Goal: Task Accomplishment & Management: Manage account settings

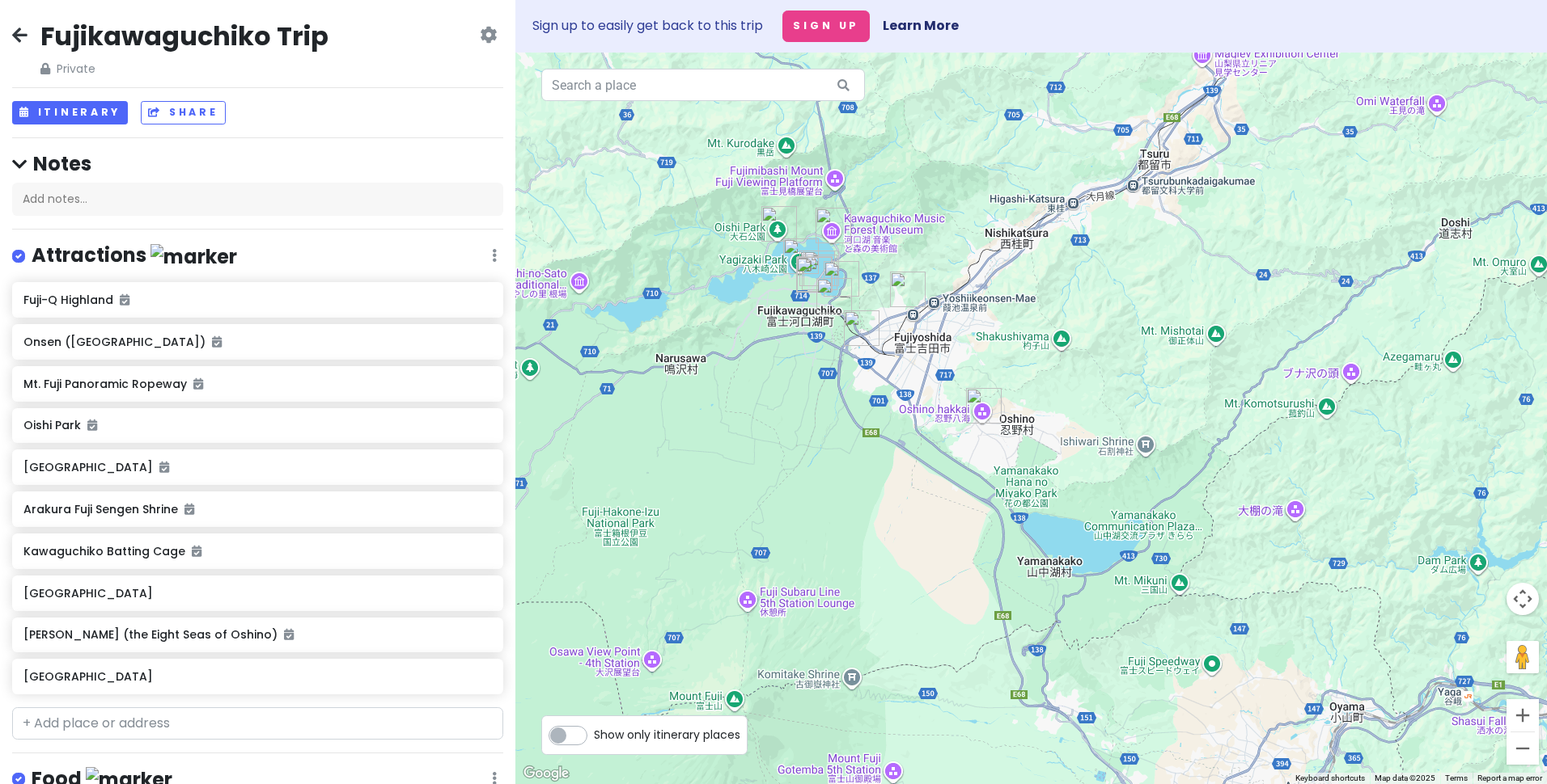
drag, startPoint x: 700, startPoint y: 322, endPoint x: 790, endPoint y: 352, distance: 94.9
click at [781, 352] on div at bounding box center [1031, 418] width 1032 height 732
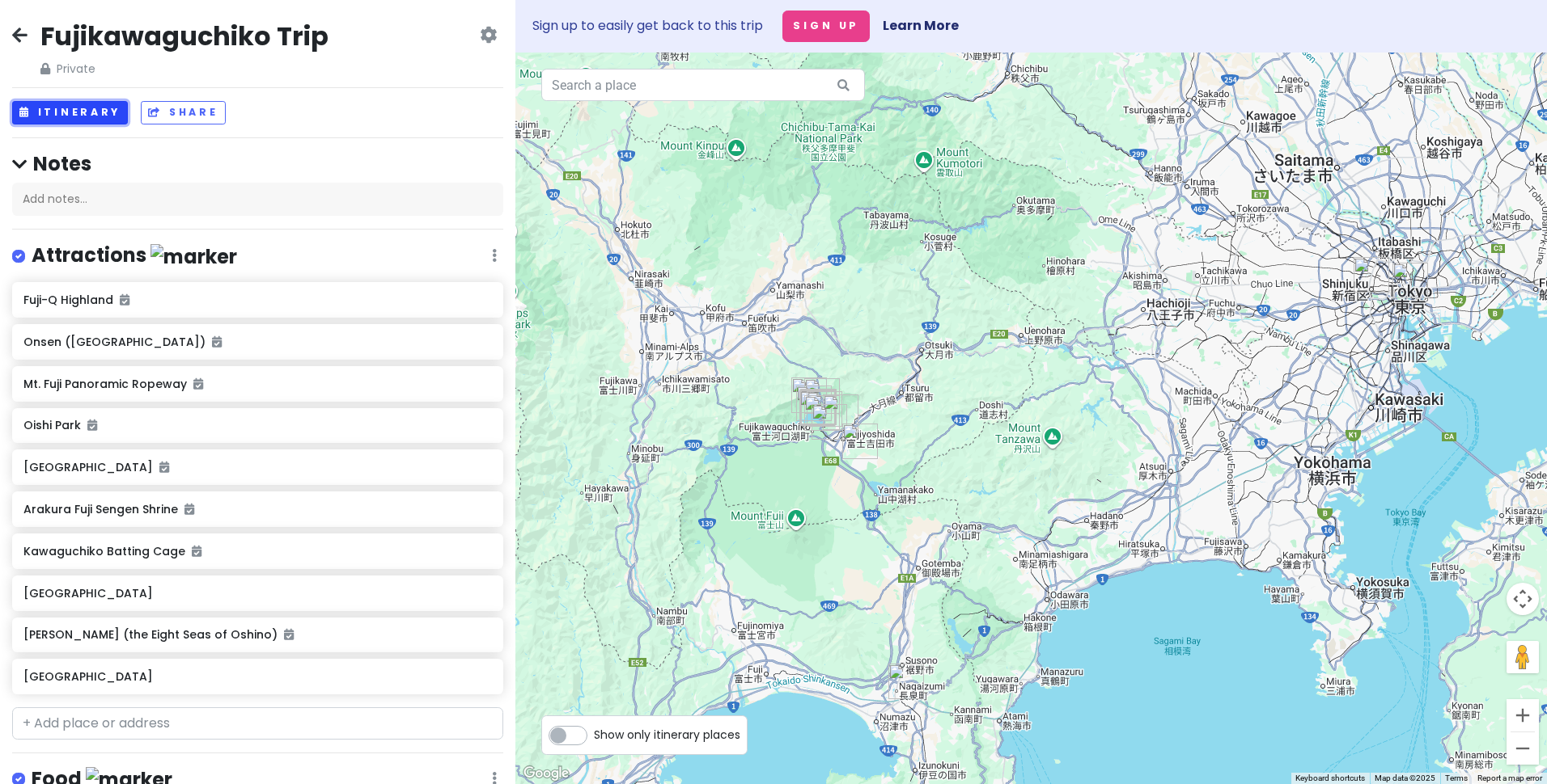
click at [84, 119] on button "Itinerary" at bounding box center [69, 113] width 116 height 24
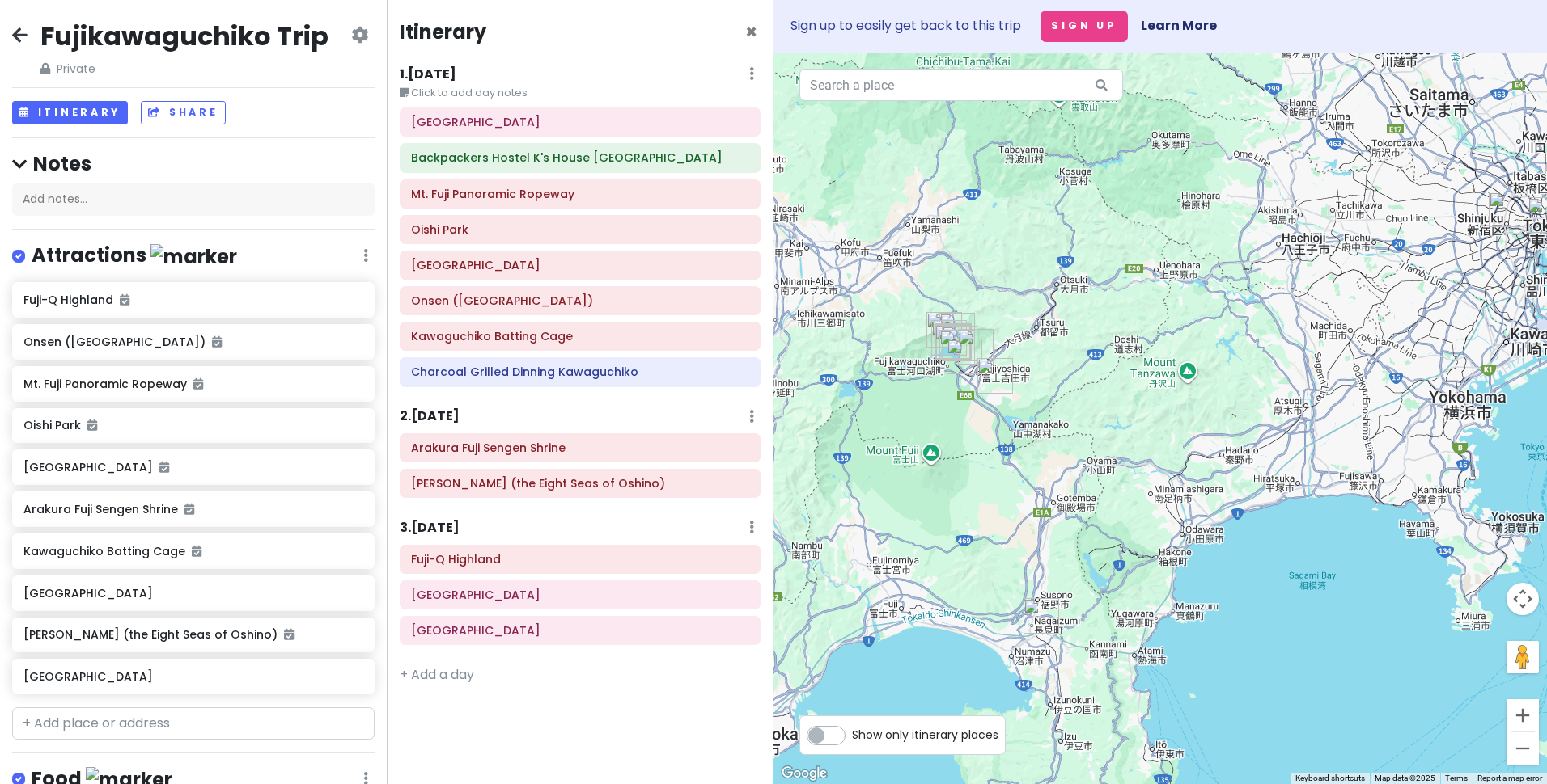
drag, startPoint x: 1046, startPoint y: 573, endPoint x: 1032, endPoint y: 448, distance: 125.8
click at [1032, 448] on div at bounding box center [1160, 418] width 774 height 732
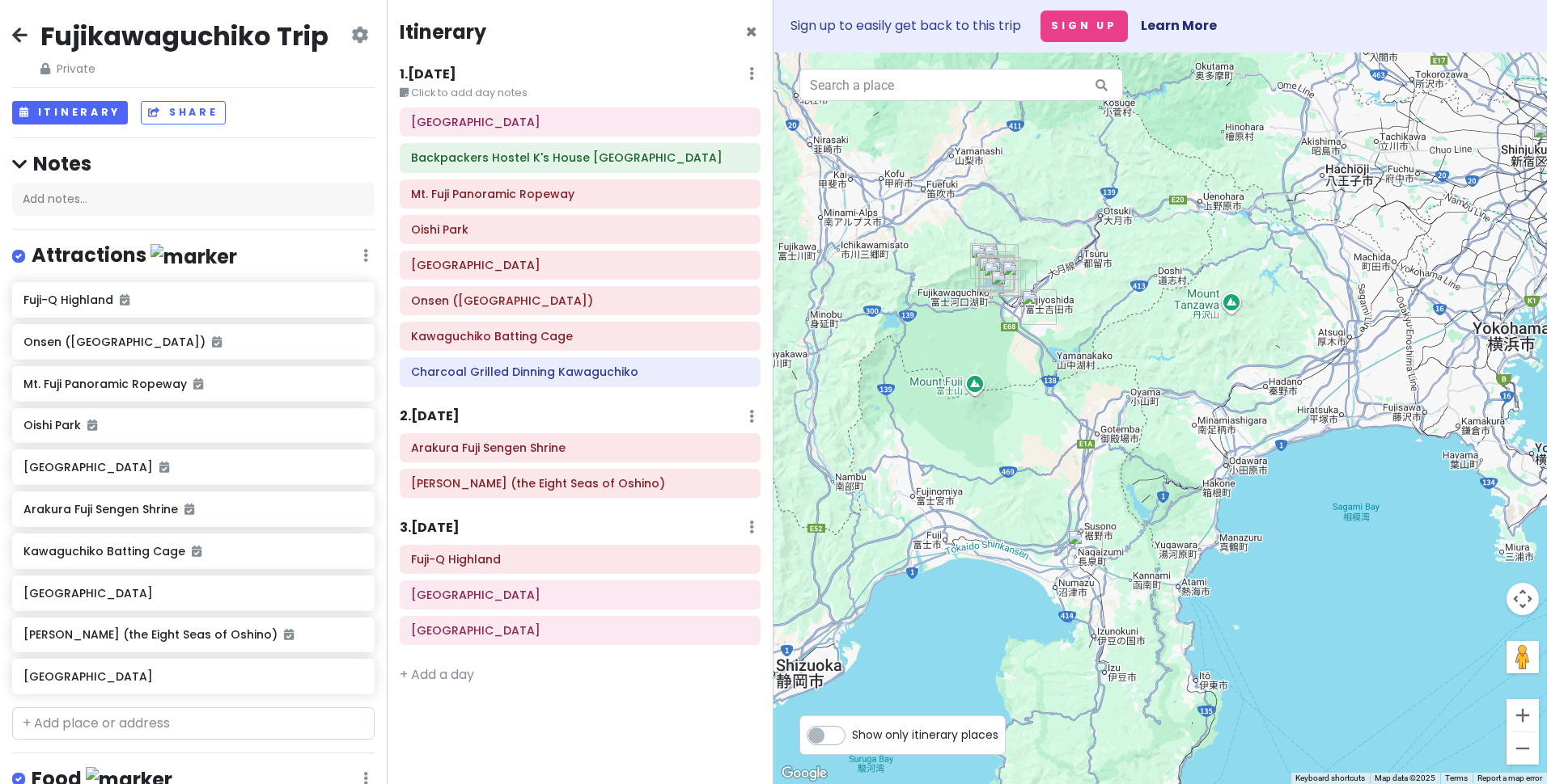
drag, startPoint x: 956, startPoint y: 346, endPoint x: 1038, endPoint y: 440, distance: 124.7
click at [1038, 440] on div at bounding box center [1160, 418] width 774 height 732
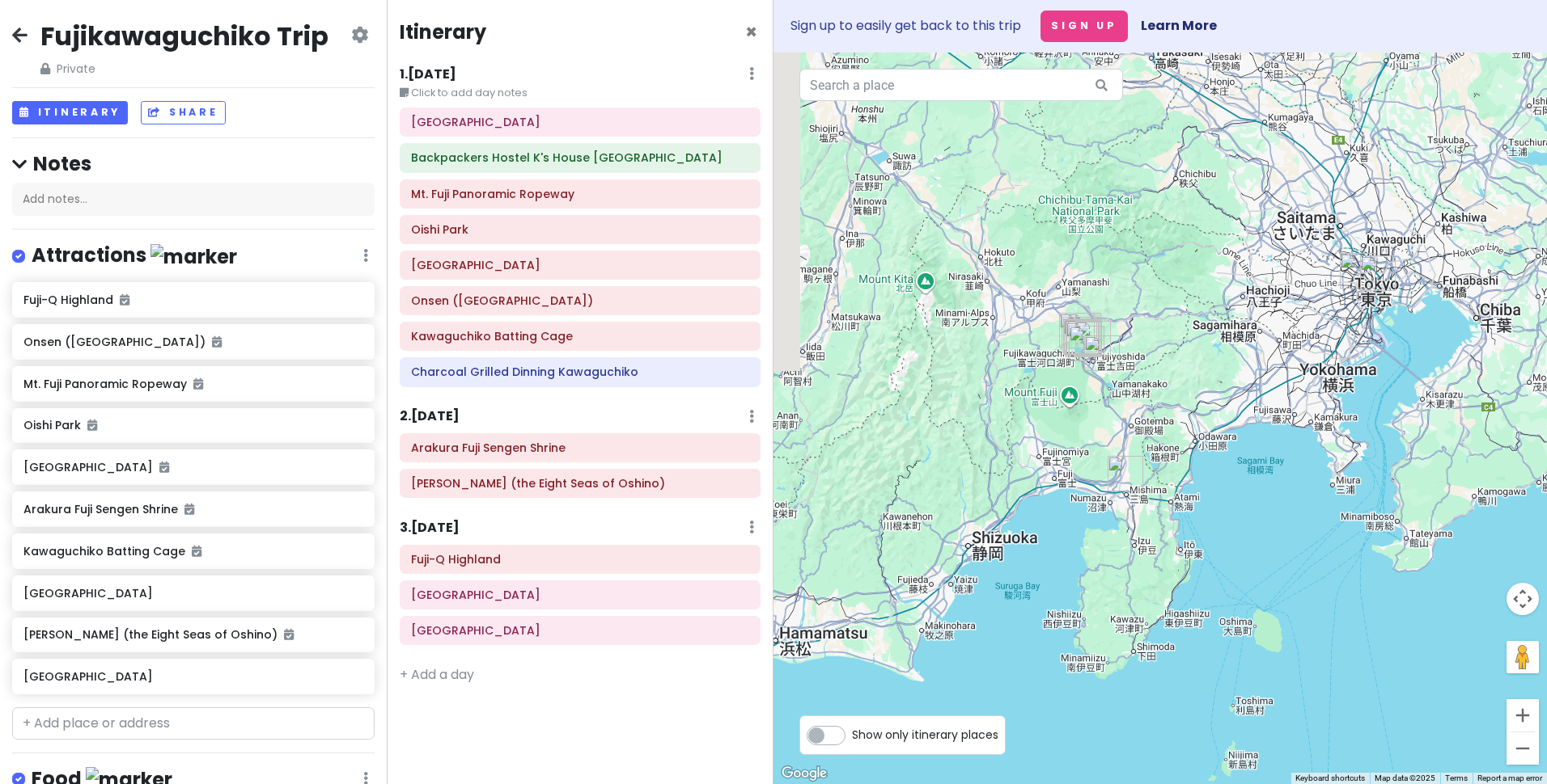
drag, startPoint x: 993, startPoint y: 504, endPoint x: 1060, endPoint y: 460, distance: 80.2
click at [1060, 460] on div at bounding box center [1160, 418] width 774 height 732
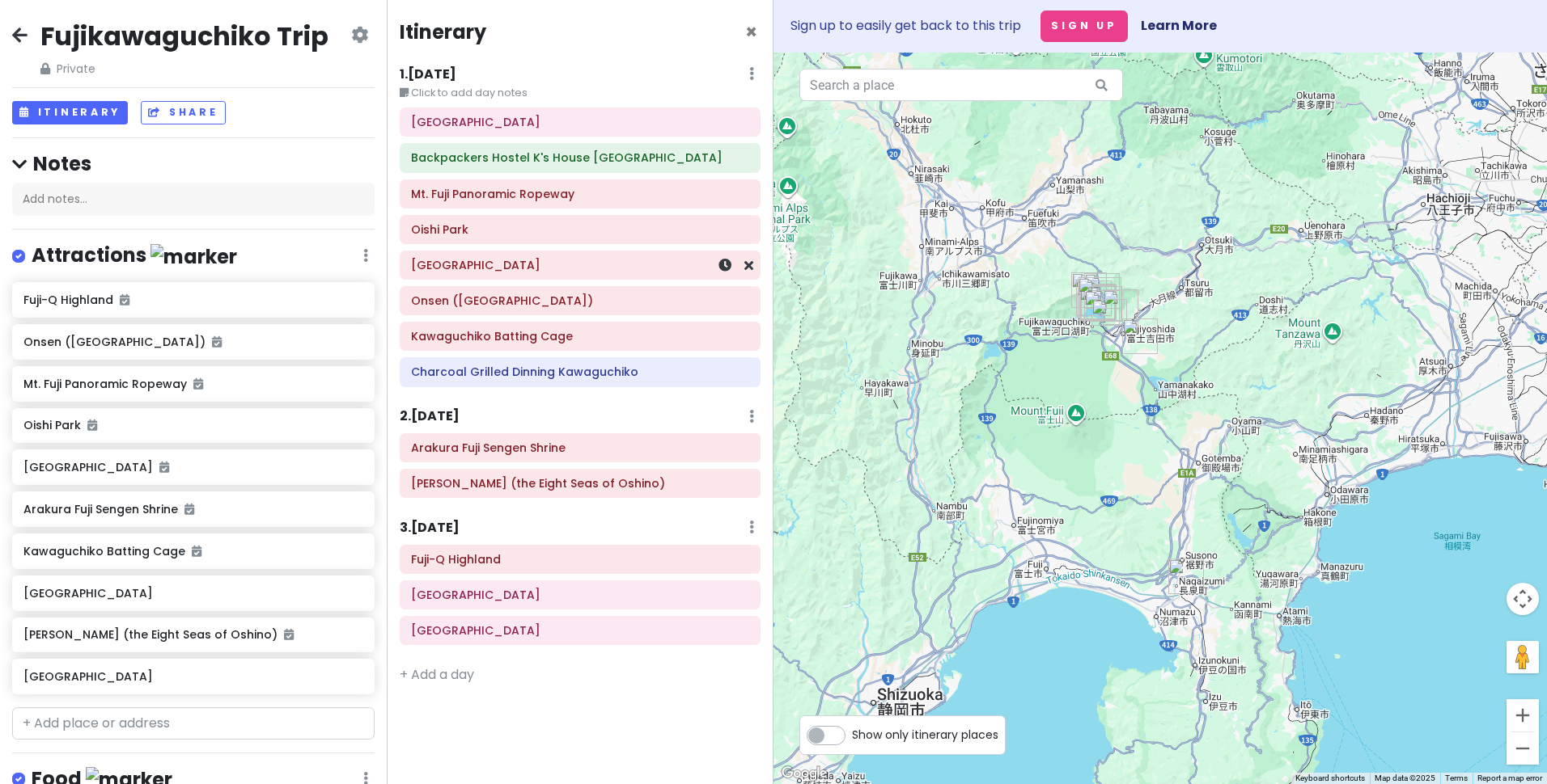
click at [469, 272] on h6 "[GEOGRAPHIC_DATA]" at bounding box center [580, 265] width 338 height 15
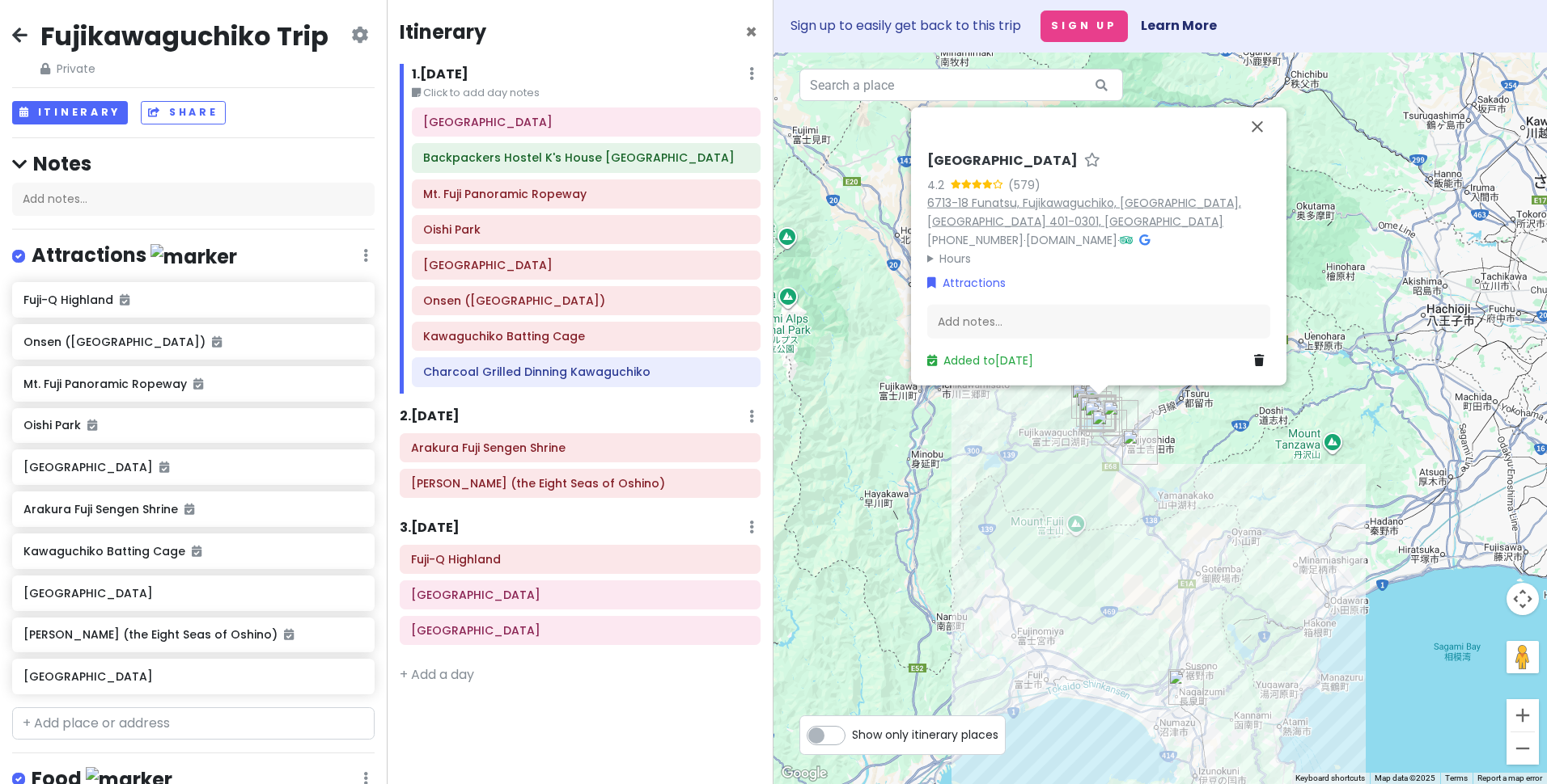
click at [1000, 204] on link "6713-18 Funatsu, Fujikawaguchiko, [GEOGRAPHIC_DATA], [GEOGRAPHIC_DATA] 401-0301…" at bounding box center [1083, 211] width 314 height 35
click at [460, 133] on div "[GEOGRAPHIC_DATA]" at bounding box center [587, 122] width 326 height 23
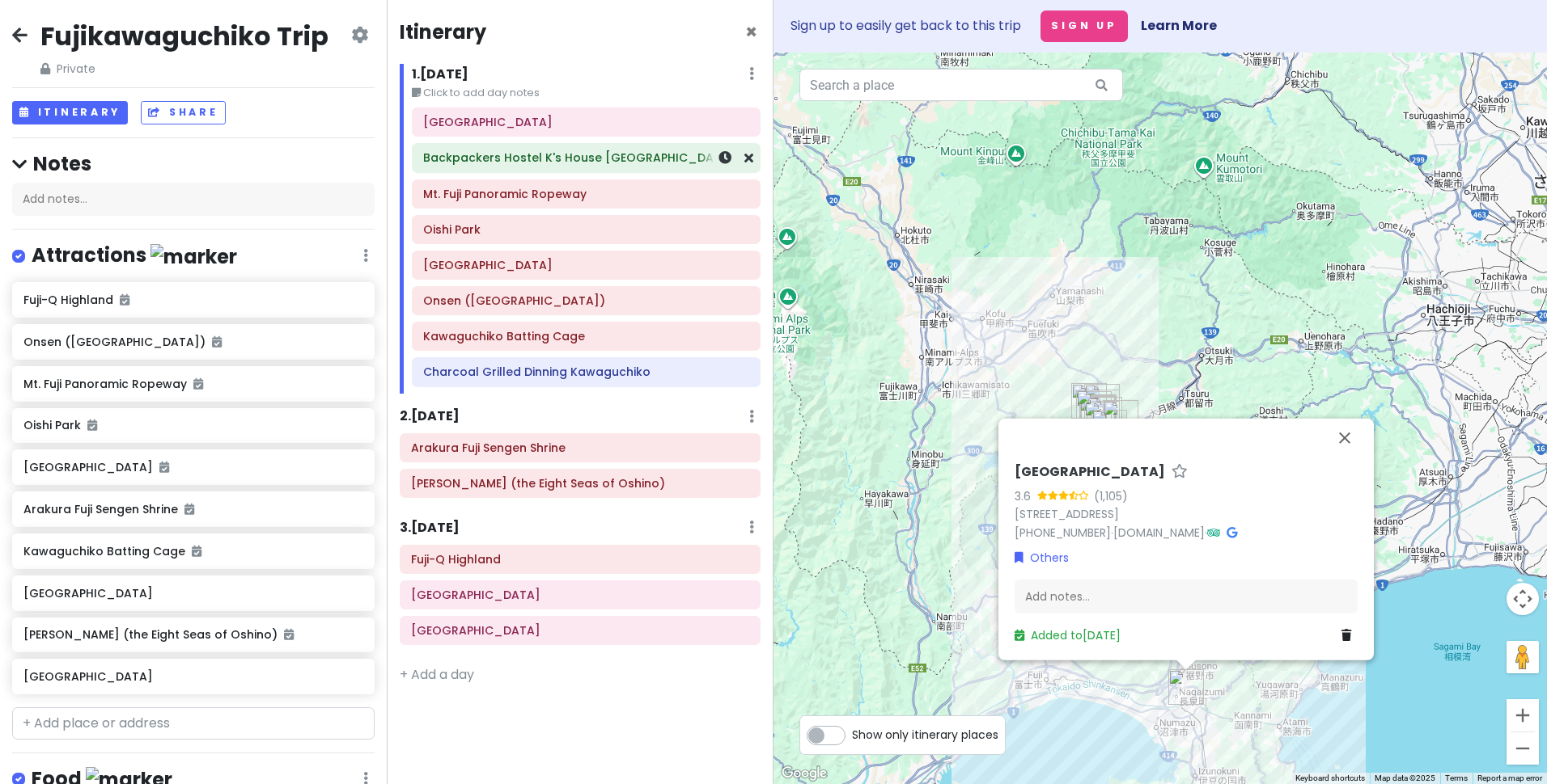
click at [499, 163] on h6 "Backpackers Hostel K's House [GEOGRAPHIC_DATA]" at bounding box center [587, 157] width 326 height 15
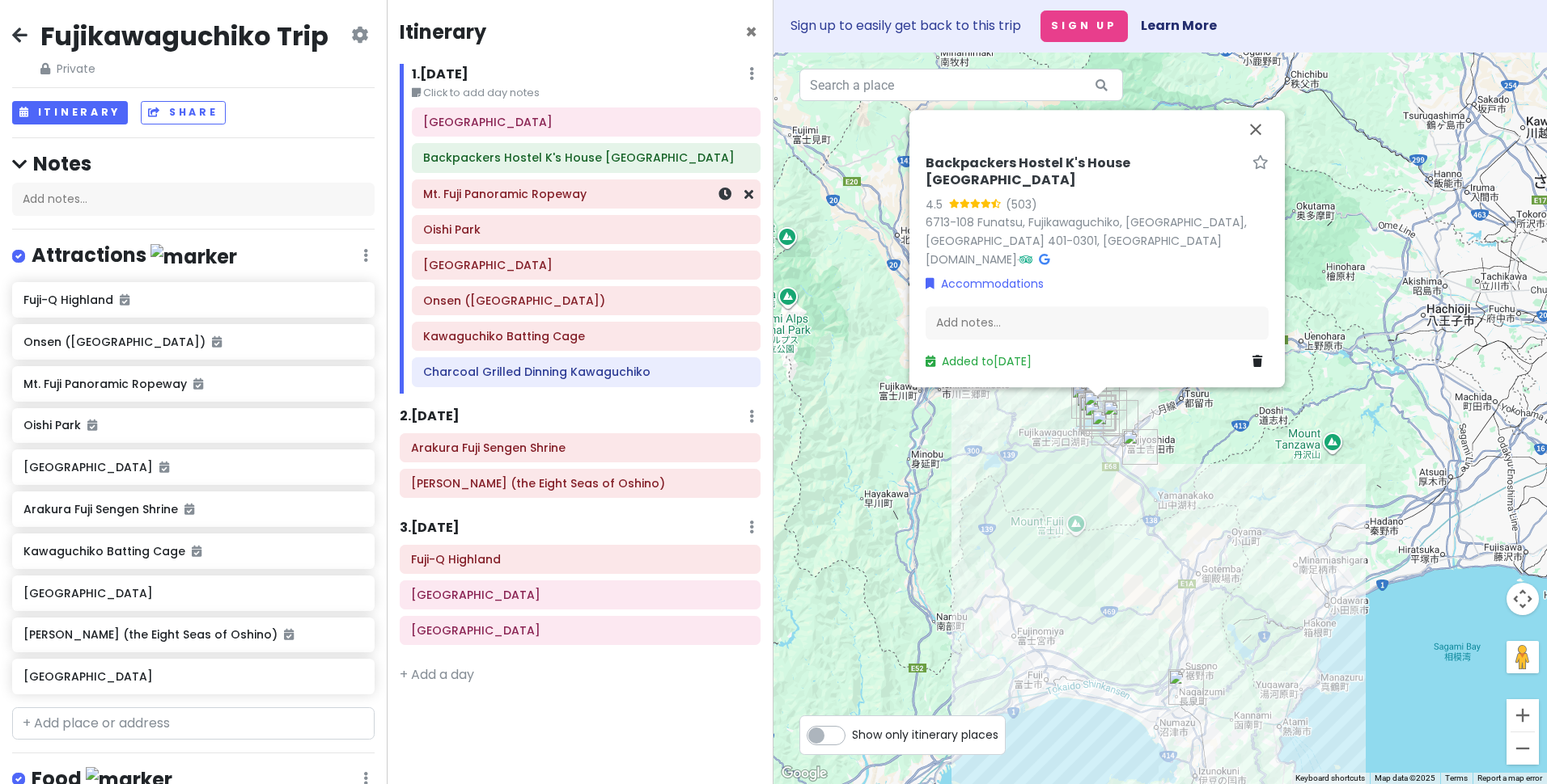
click at [508, 196] on h6 "Mt. Fuji Panoramic Ropeway" at bounding box center [587, 194] width 326 height 15
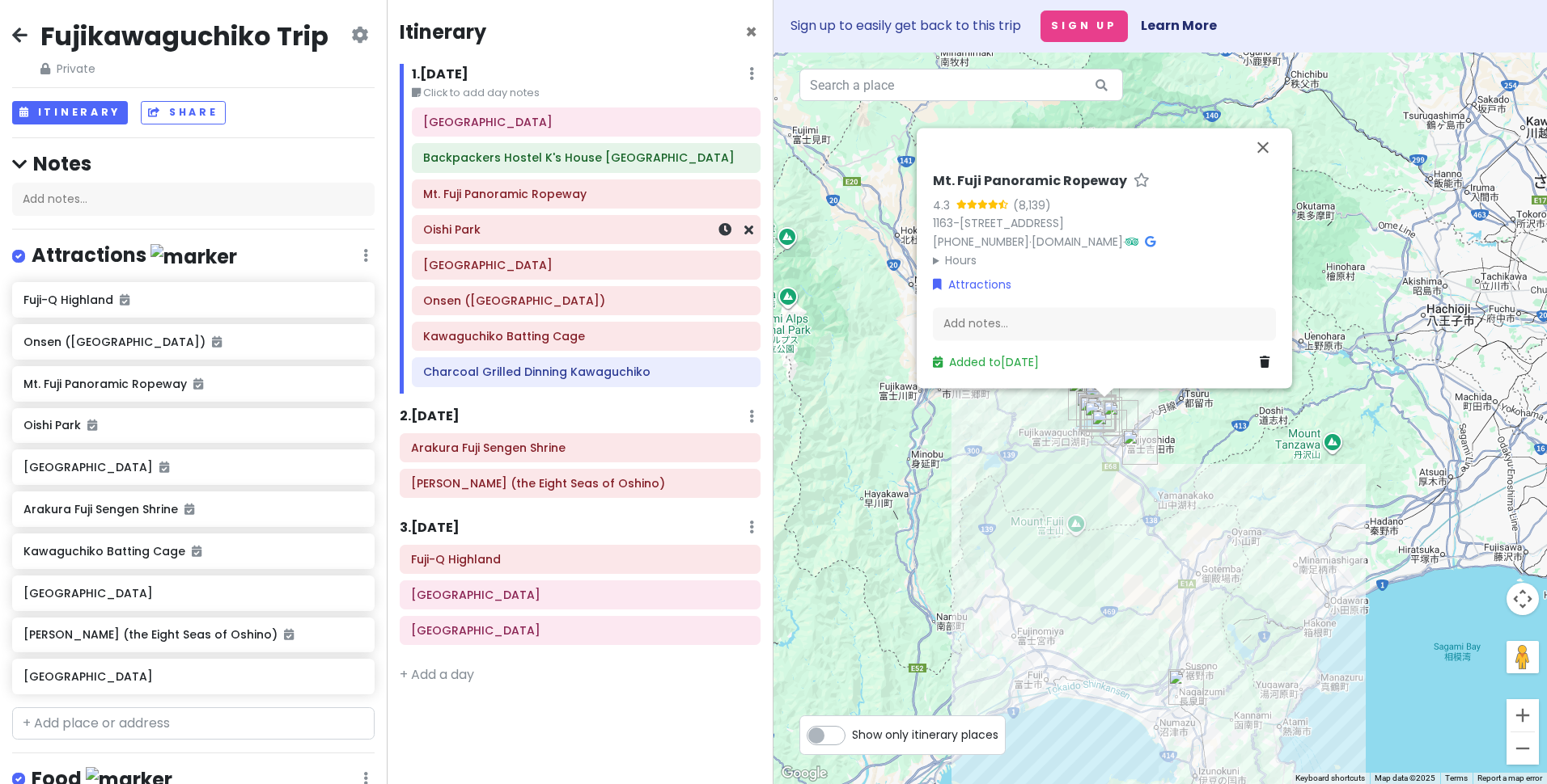
click at [473, 238] on div "Oishi Park" at bounding box center [587, 229] width 326 height 23
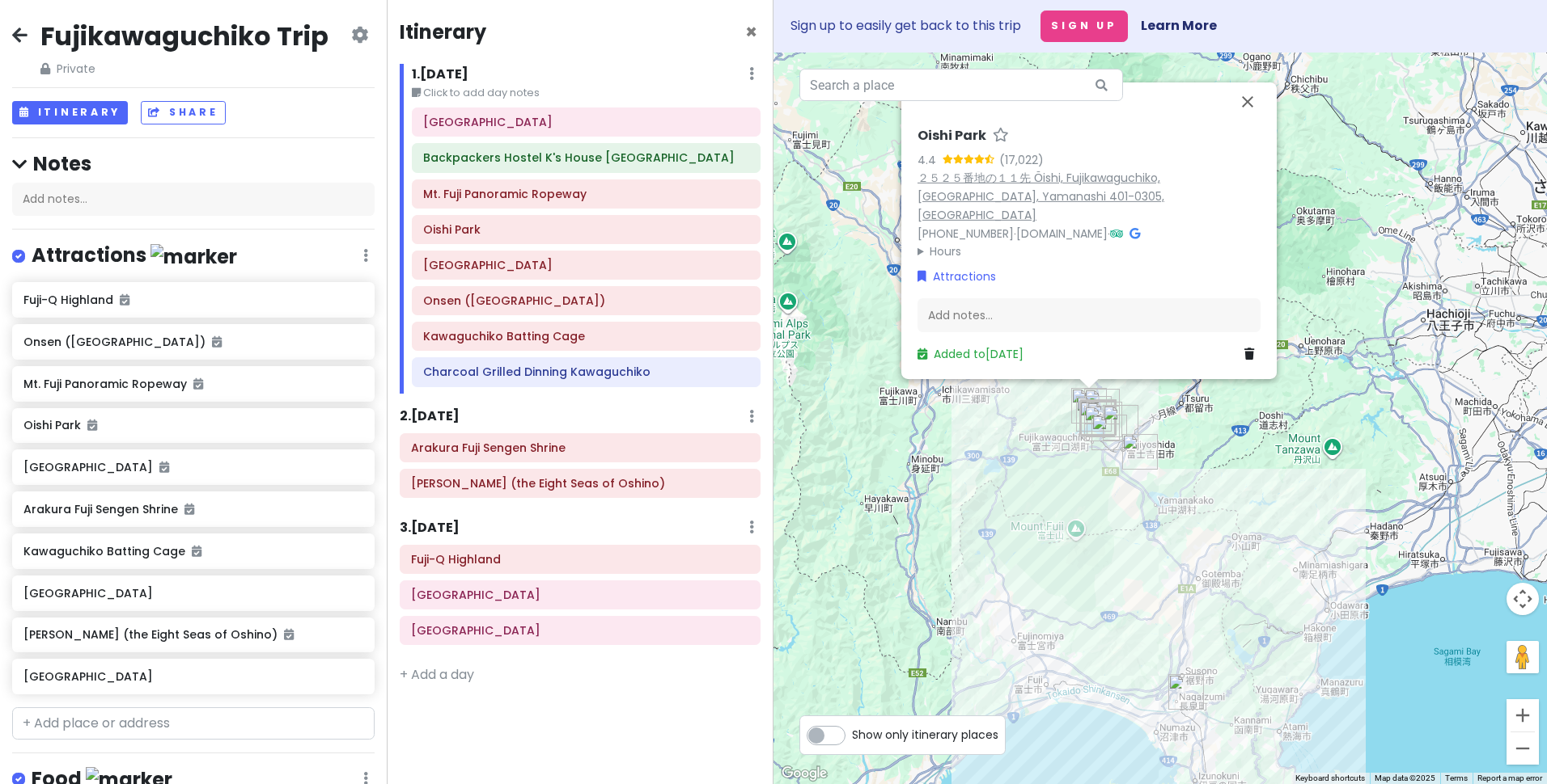
click at [1104, 198] on link "２５２５番地の１１先 Ōishi, Fujikawaguchiko, [GEOGRAPHIC_DATA], Yamanashi 401-0305, [GEOG…" at bounding box center [1040, 197] width 246 height 53
click at [549, 332] on h6 "Kawaguchiko Batting Cage" at bounding box center [587, 336] width 326 height 15
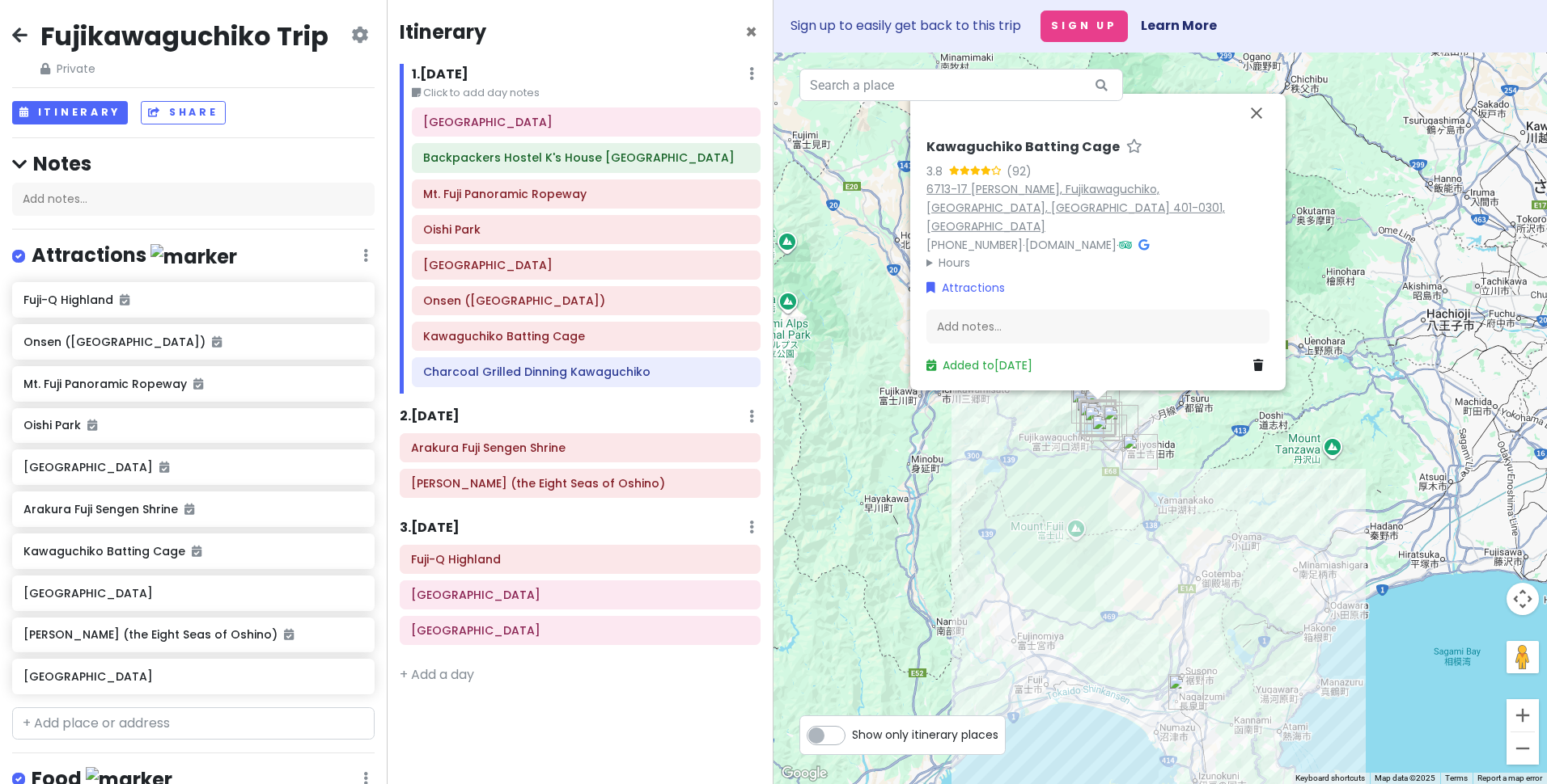
click at [1043, 209] on link "6713-17 [PERSON_NAME], Fujikawaguchiko, [GEOGRAPHIC_DATA], [GEOGRAPHIC_DATA] 40…" at bounding box center [1075, 208] width 299 height 53
click at [530, 489] on h6 "[PERSON_NAME] (the Eight Seas of Oshino)" at bounding box center [580, 483] width 338 height 15
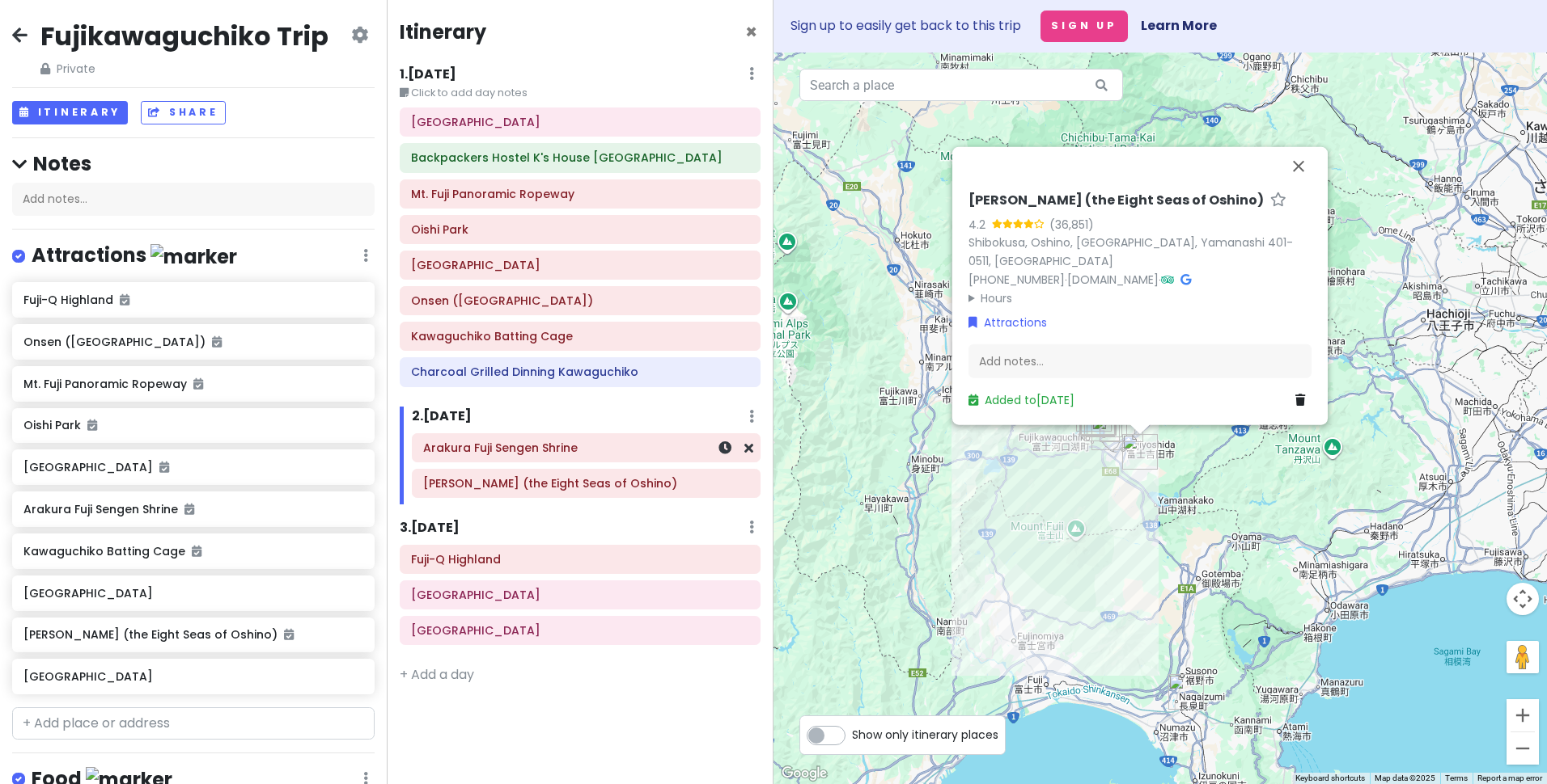
click at [554, 452] on h6 "Arakura Fuji Sengen Shrine" at bounding box center [587, 448] width 326 height 15
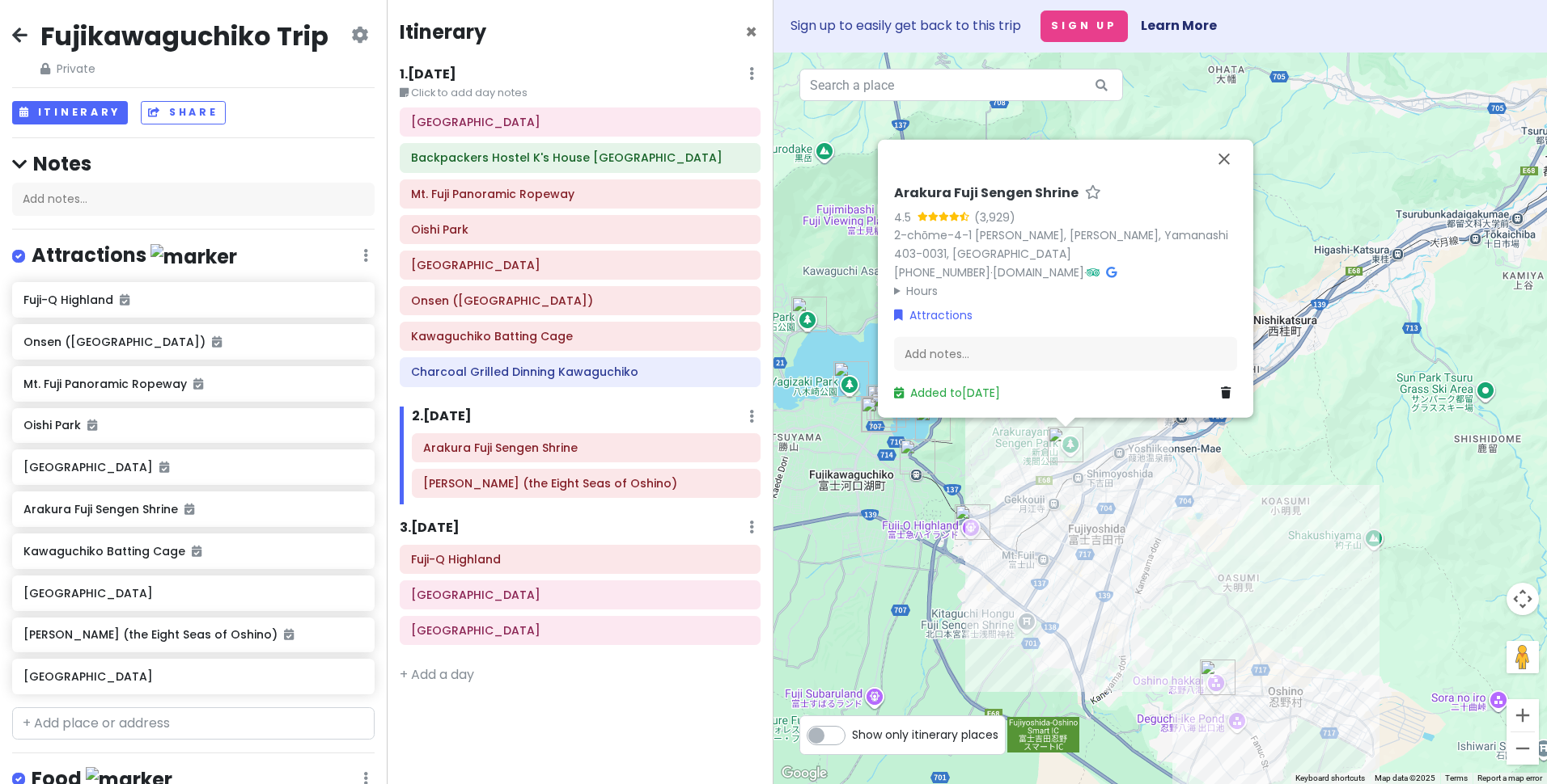
drag, startPoint x: 1052, startPoint y: 485, endPoint x: 1205, endPoint y: 460, distance: 155.0
click at [1205, 460] on div "[PERSON_NAME] Sengen Shrine 4.5 (3,929) 2-chōme-4-1 [PERSON_NAME], [PERSON_NAME…" at bounding box center [1160, 418] width 774 height 732
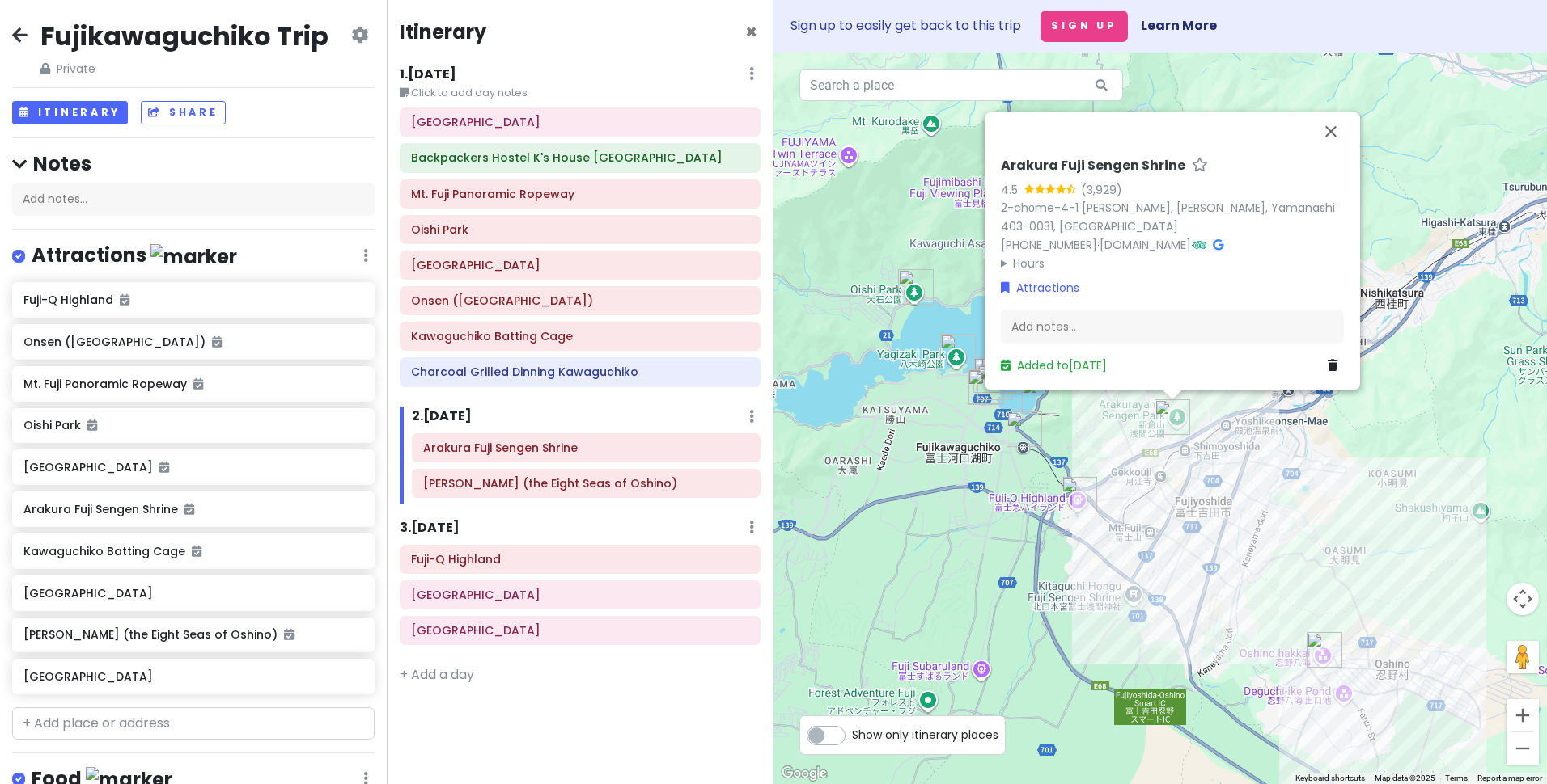
drag, startPoint x: 1029, startPoint y: 468, endPoint x: 1015, endPoint y: 507, distance: 41.4
click at [1015, 507] on div "[PERSON_NAME] Sengen Shrine 4.5 (3,929) 2-chōme-4-1 [PERSON_NAME], [PERSON_NAME…" at bounding box center [1160, 418] width 774 height 732
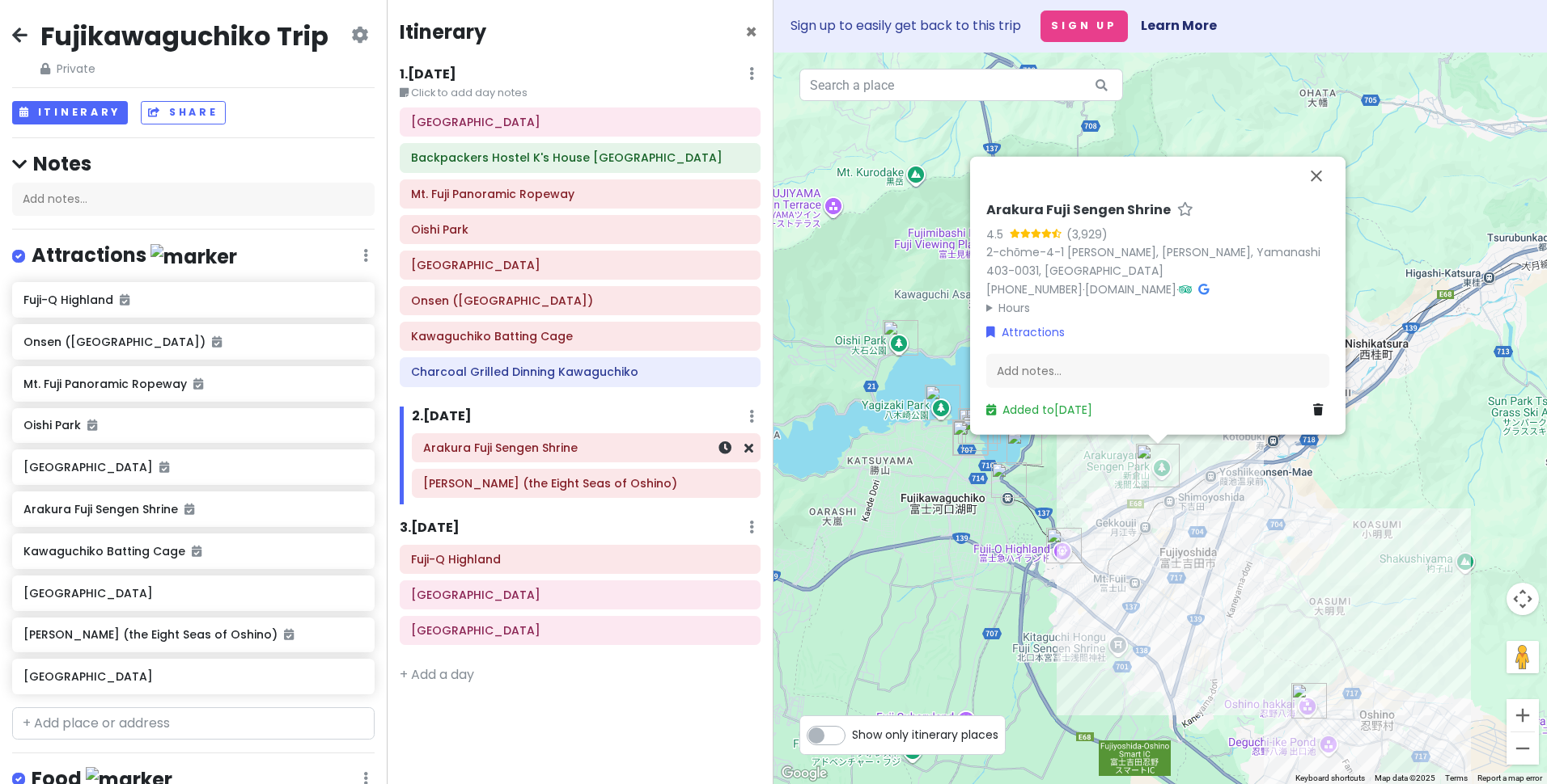
click at [521, 451] on h6 "Arakura Fuji Sengen Shrine" at bounding box center [587, 448] width 326 height 15
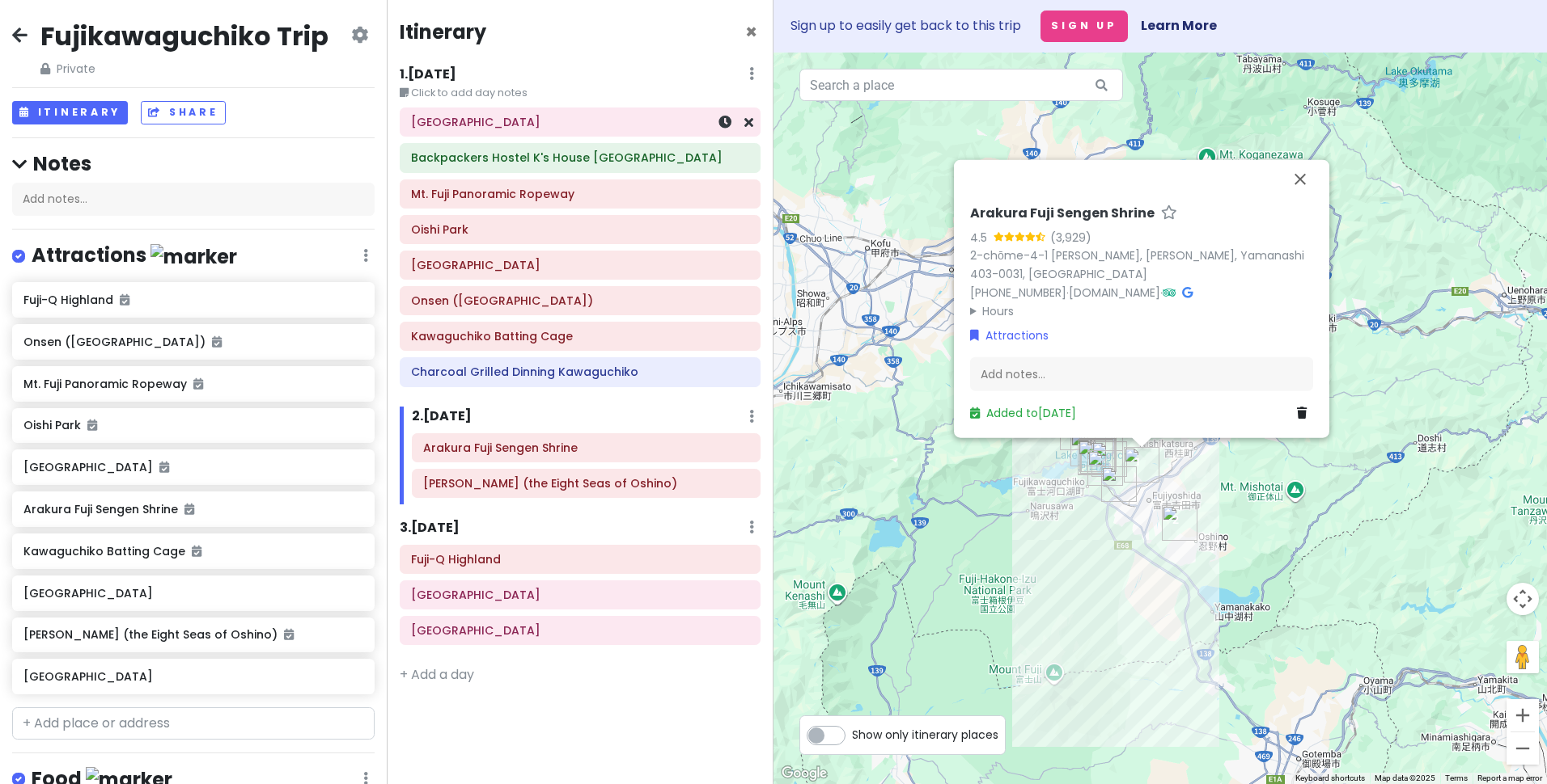
click at [483, 126] on h6 "[GEOGRAPHIC_DATA]" at bounding box center [580, 122] width 338 height 15
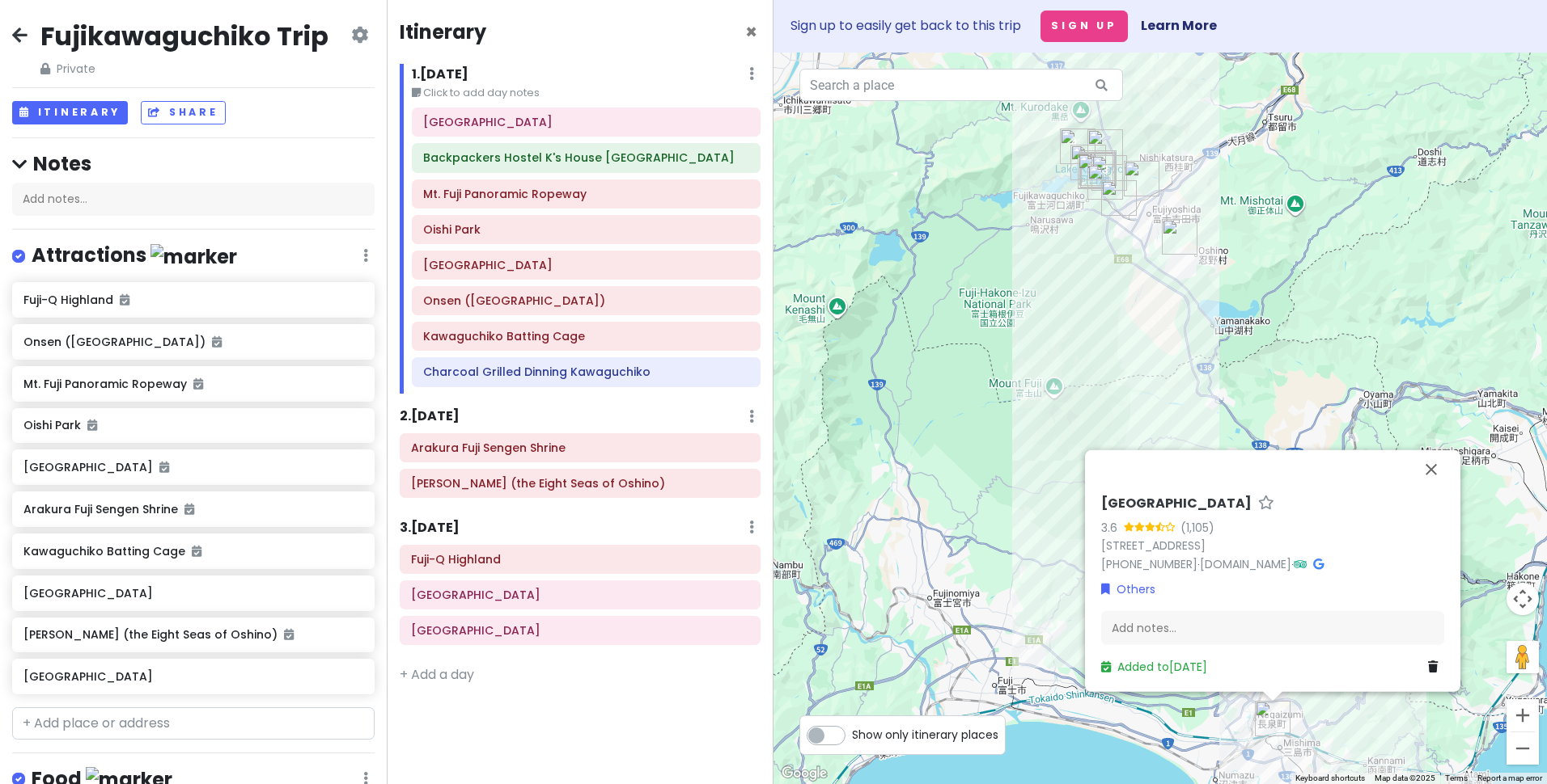
click at [20, 34] on icon at bounding box center [20, 35] width 16 height 13
